Goal: Obtain resource: Download file/media

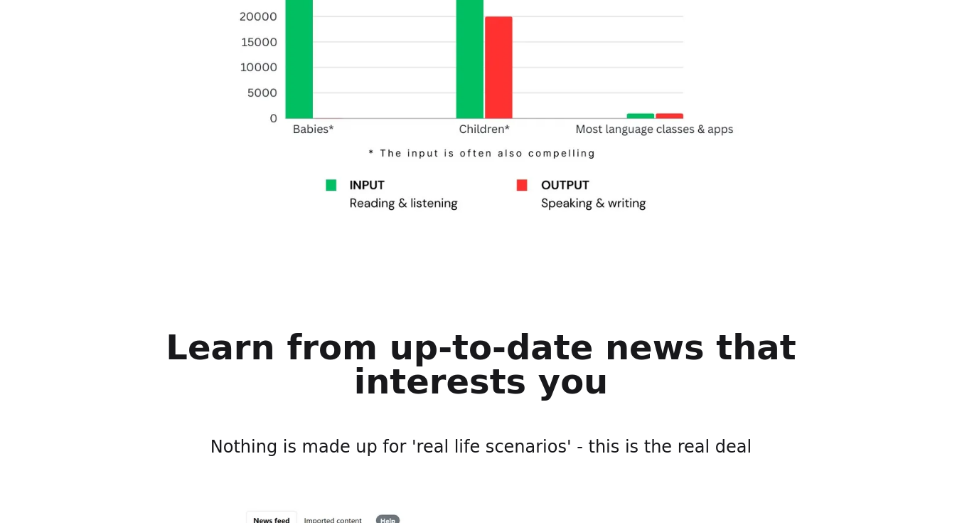
scroll to position [1138, 0]
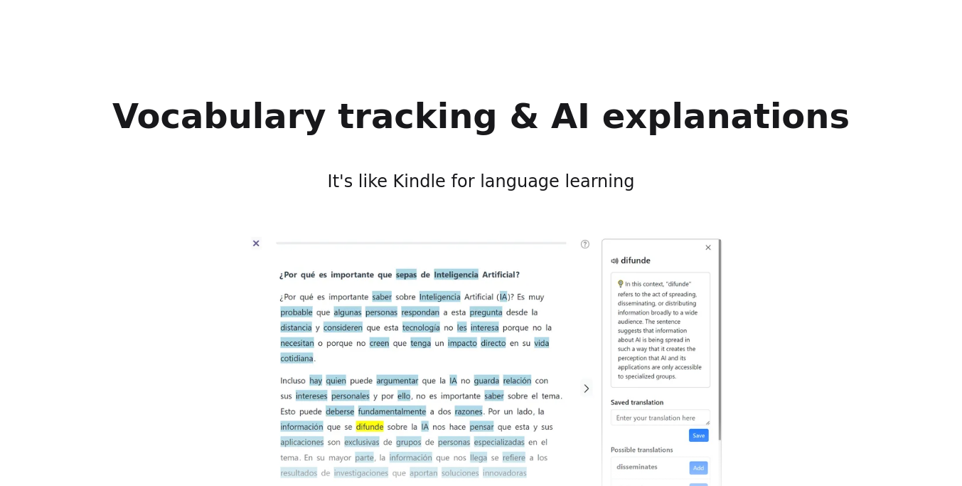
scroll to position [1920, 0]
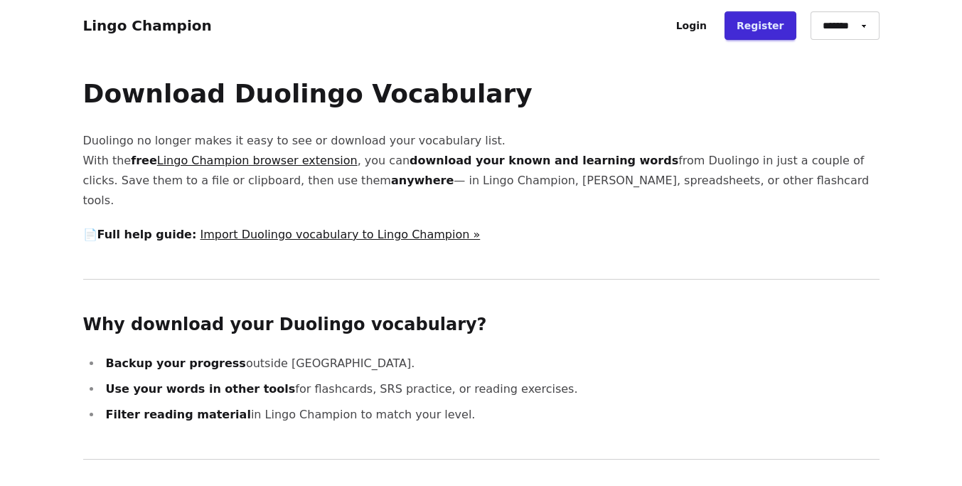
click at [291, 161] on link "Lingo Champion browser extension" at bounding box center [257, 161] width 200 height 14
click at [348, 228] on link "Import Duolingo vocabulary to Lingo Champion »" at bounding box center [340, 235] width 280 height 14
